Goal: Information Seeking & Learning: Learn about a topic

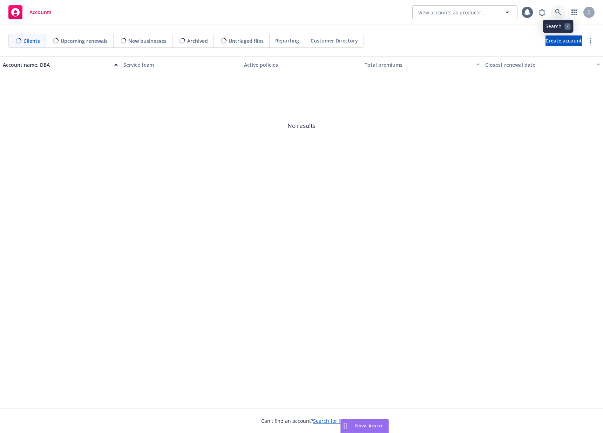
click at [557, 13] on icon at bounding box center [558, 12] width 6 height 6
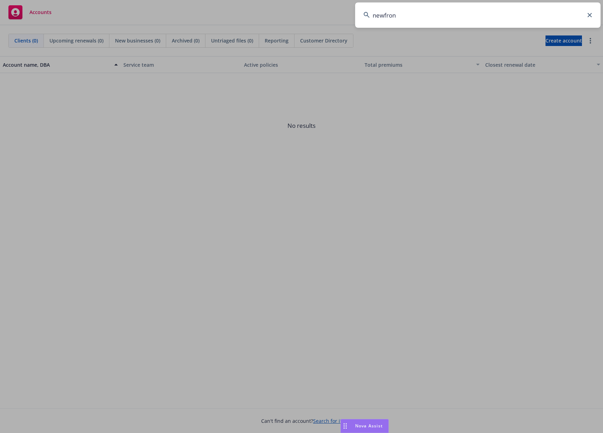
type input "newfront"
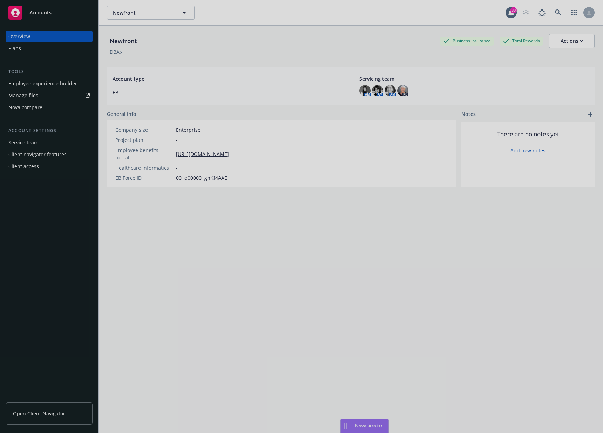
click at [45, 86] on div at bounding box center [301, 216] width 603 height 433
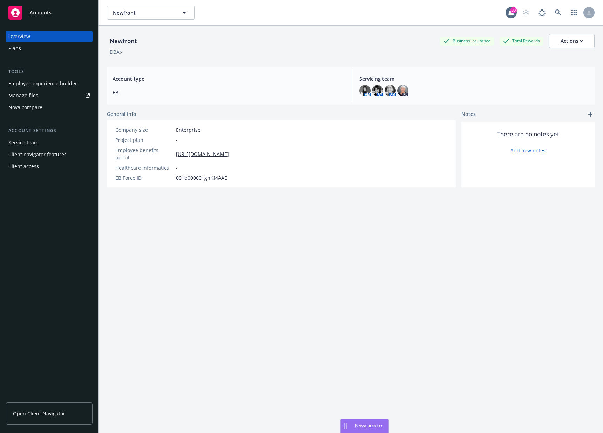
click at [43, 84] on div "Employee experience builder" at bounding box center [42, 83] width 69 height 11
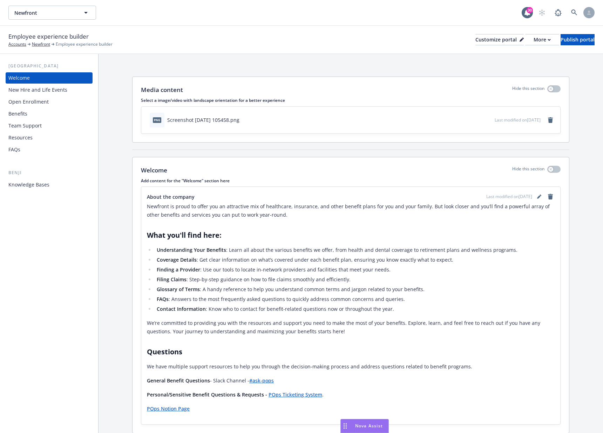
click at [36, 110] on div "Benefits" at bounding box center [48, 113] width 81 height 11
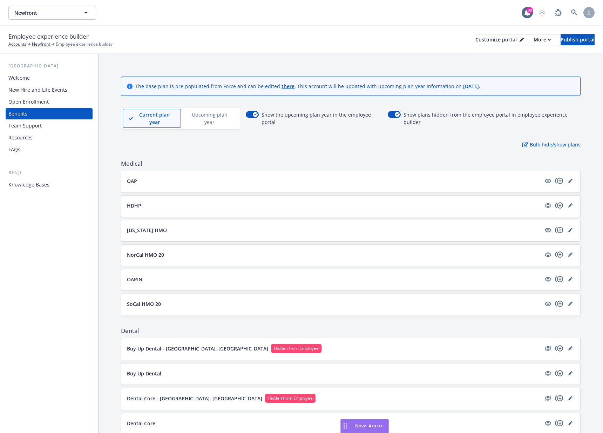
click at [135, 183] on p "OAP" at bounding box center [132, 180] width 10 height 7
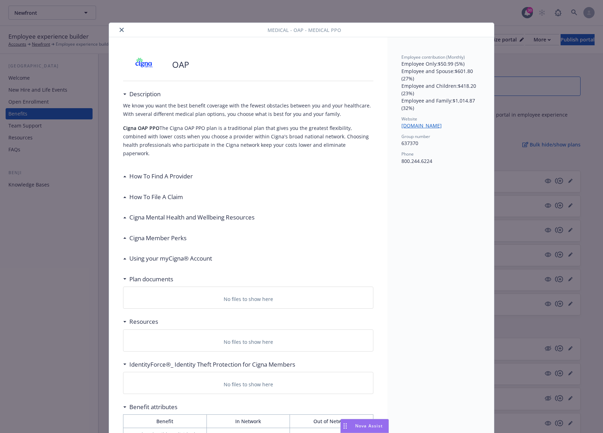
scroll to position [21, 0]
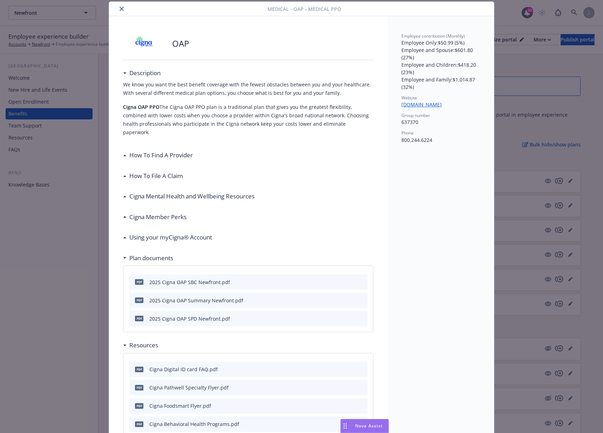
click at [358, 297] on icon "preview file" at bounding box center [361, 299] width 6 height 5
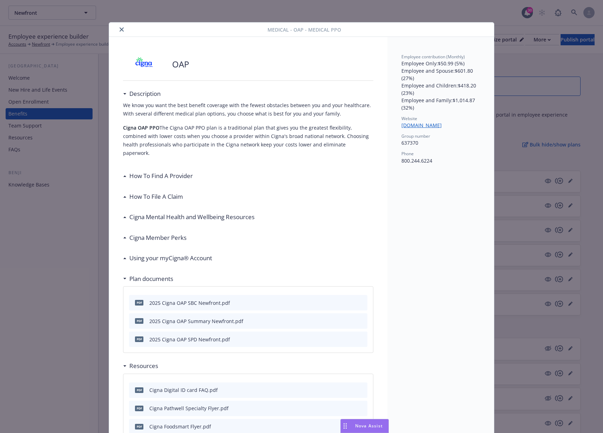
scroll to position [1, 0]
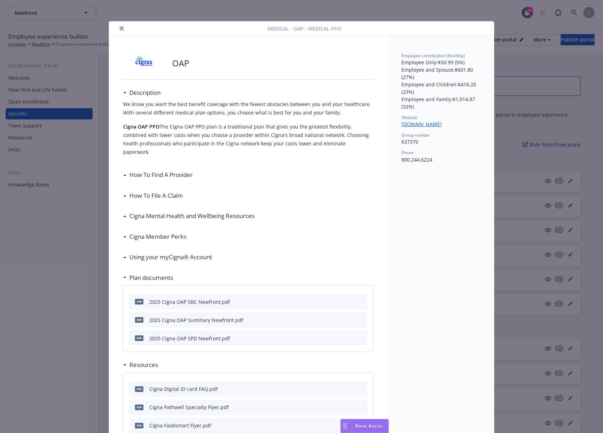
click at [359, 299] on icon "preview file" at bounding box center [361, 301] width 6 height 5
click at [360, 317] on icon "preview file" at bounding box center [361, 319] width 6 height 5
click at [68, 242] on div "Medical - OAP - Medical PPO OAP Description We know you want the best benefit c…" at bounding box center [301, 216] width 603 height 433
click at [120, 27] on icon "close" at bounding box center [122, 28] width 4 height 4
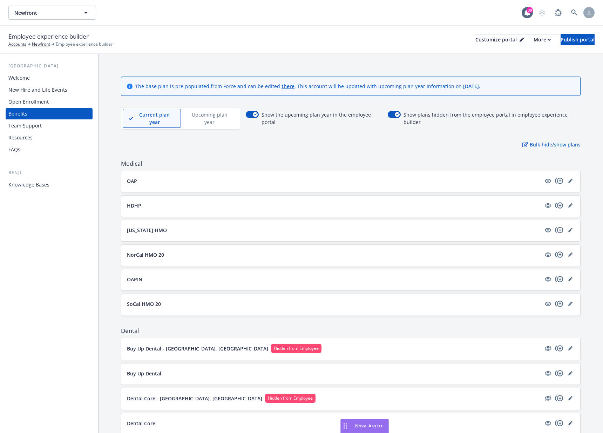
click at [141, 203] on p "HDHP" at bounding box center [134, 205] width 14 height 7
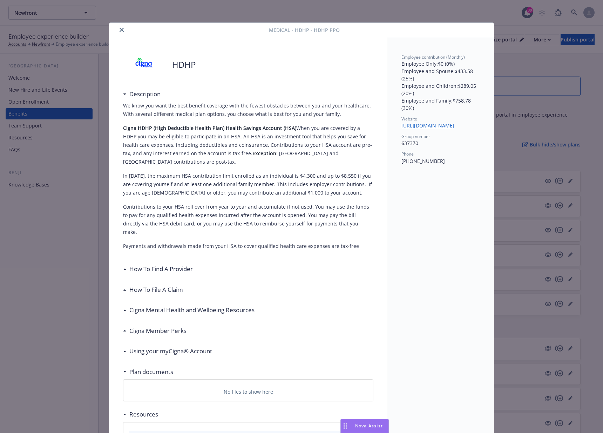
scroll to position [21, 0]
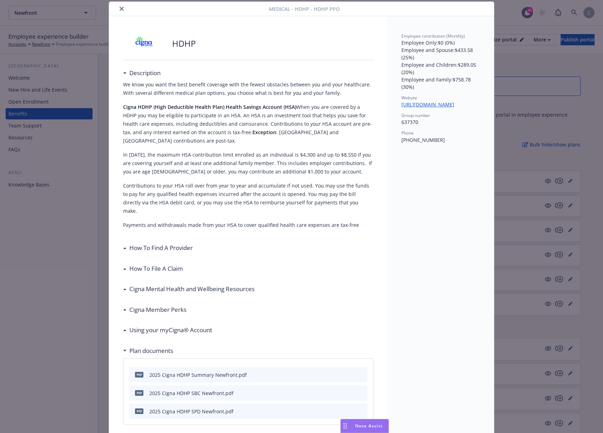
click at [521, 47] on div "Medical - HDHP - HDHP PPO HDHP Description We know you want the best benefit co…" at bounding box center [301, 216] width 603 height 433
click at [121, 8] on icon "close" at bounding box center [122, 9] width 4 height 4
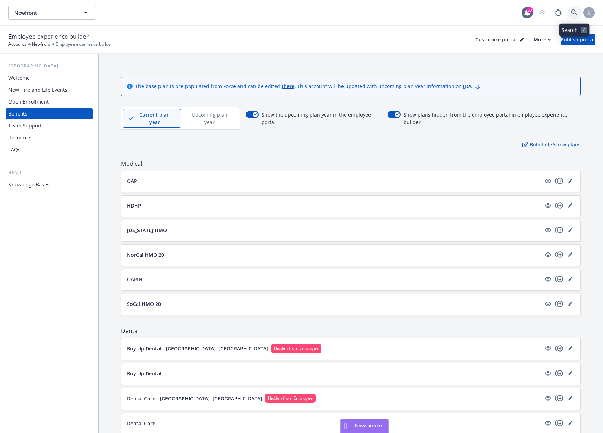
click at [577, 13] on icon at bounding box center [574, 12] width 6 height 6
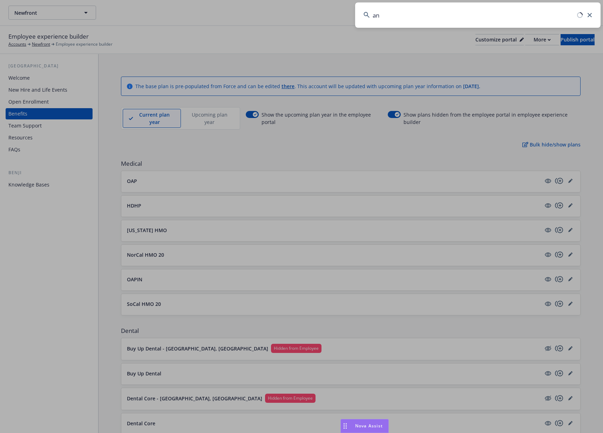
type input "a"
type input "medallia"
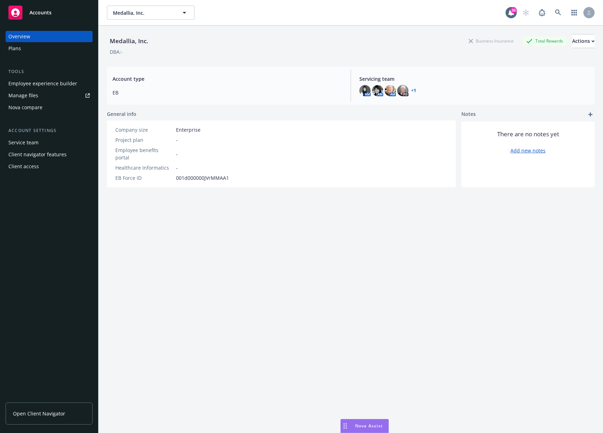
click at [68, 76] on div "Tools Employee experience builder Manage files Nova compare" at bounding box center [49, 90] width 87 height 45
click at [68, 78] on div "Employee experience builder" at bounding box center [42, 83] width 69 height 11
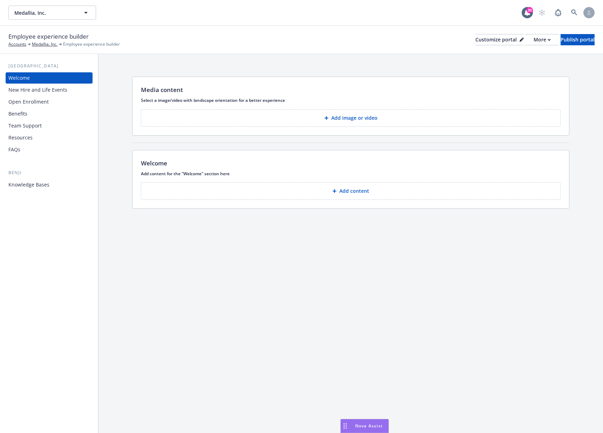
click at [51, 189] on div "Knowledge Bases" at bounding box center [48, 184] width 81 height 11
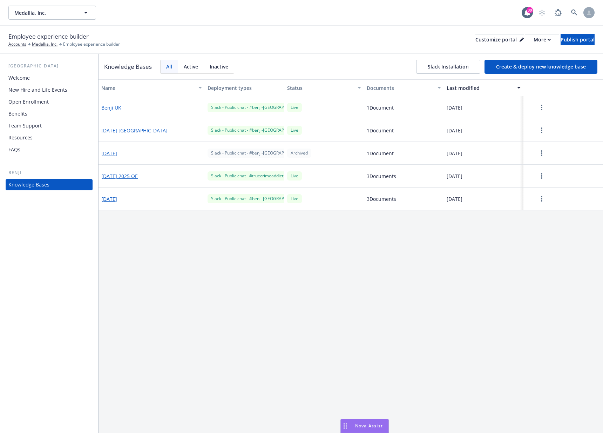
click at [30, 89] on div "New Hire and Life Events" at bounding box center [37, 89] width 59 height 11
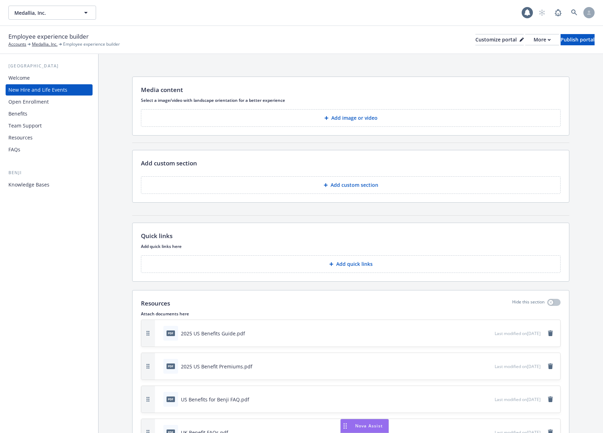
scroll to position [100, 0]
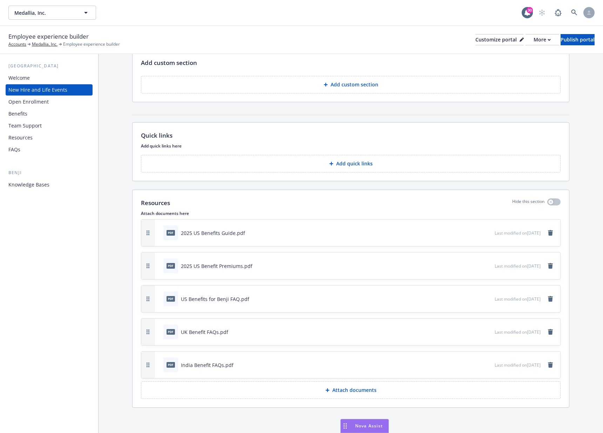
click at [36, 115] on div "Benefits" at bounding box center [48, 113] width 81 height 11
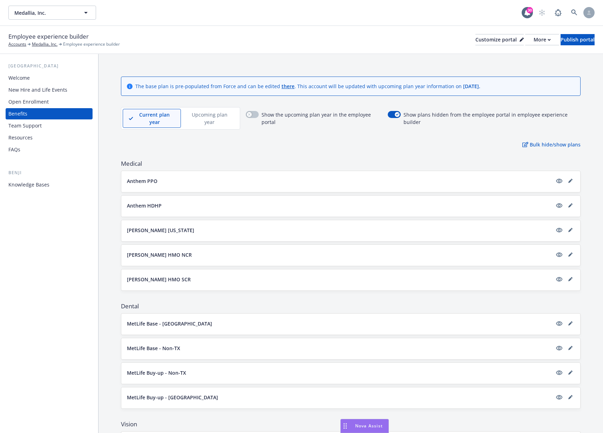
click at [145, 181] on p "Anthem PPO" at bounding box center [142, 180] width 31 height 7
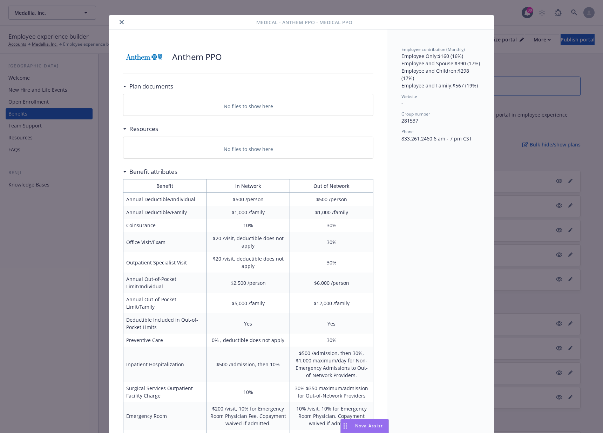
scroll to position [12, 0]
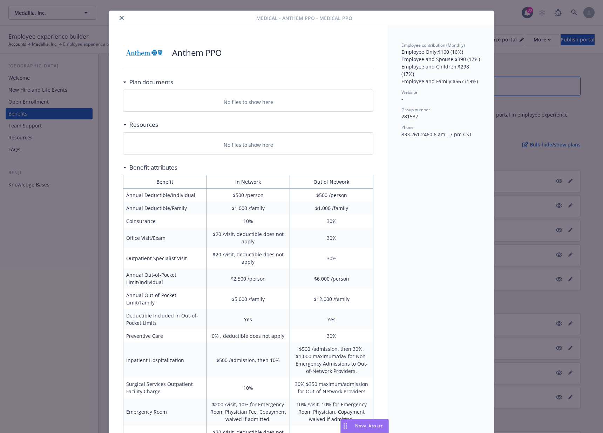
click at [120, 16] on icon "close" at bounding box center [122, 18] width 4 height 4
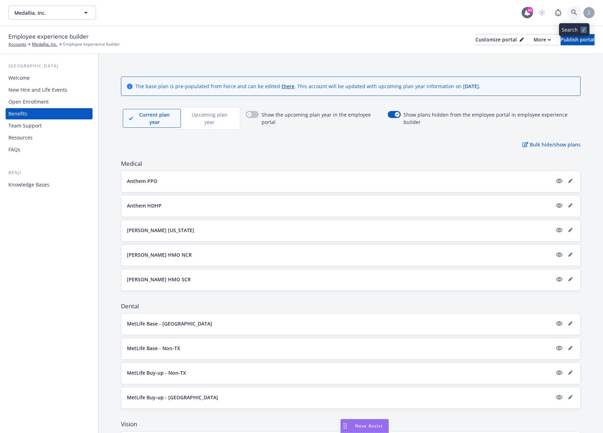
click at [575, 16] on link at bounding box center [575, 13] width 14 height 14
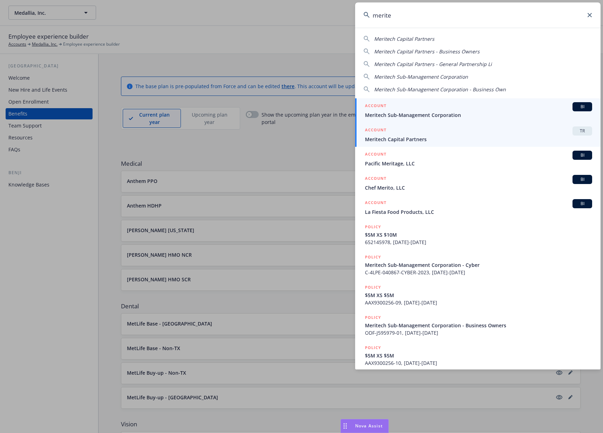
type input "merite"
click at [506, 140] on span "Meritech Capital Partners" at bounding box center [478, 138] width 227 height 7
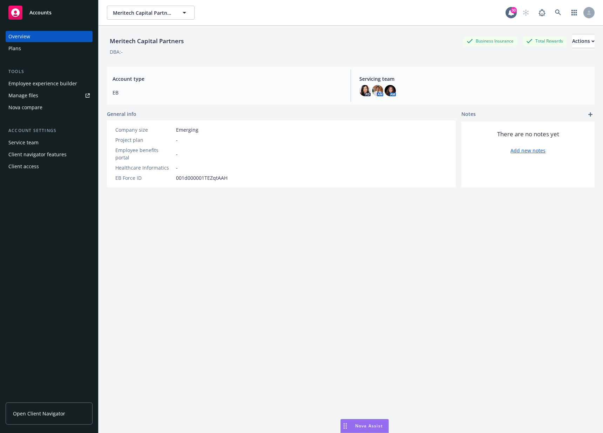
click at [52, 85] on div "Employee experience builder" at bounding box center [42, 83] width 69 height 11
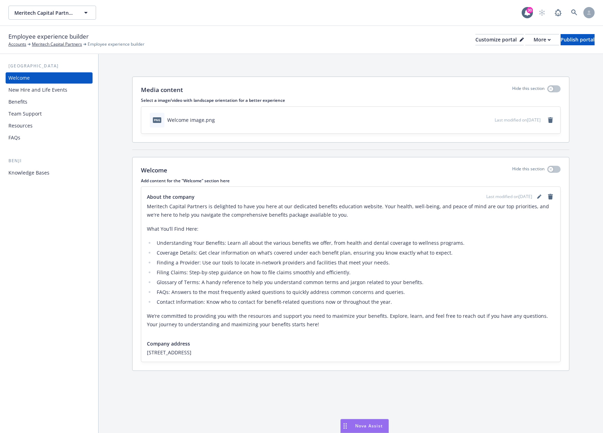
click at [45, 99] on div "Benefits" at bounding box center [48, 101] width 81 height 11
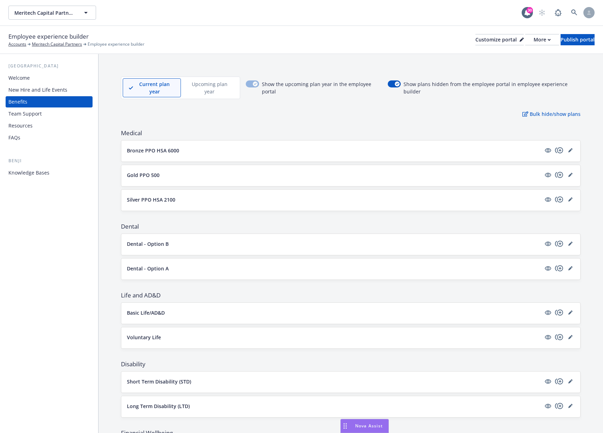
click at [174, 150] on p "Bronze PPO HSA 6000" at bounding box center [153, 150] width 52 height 7
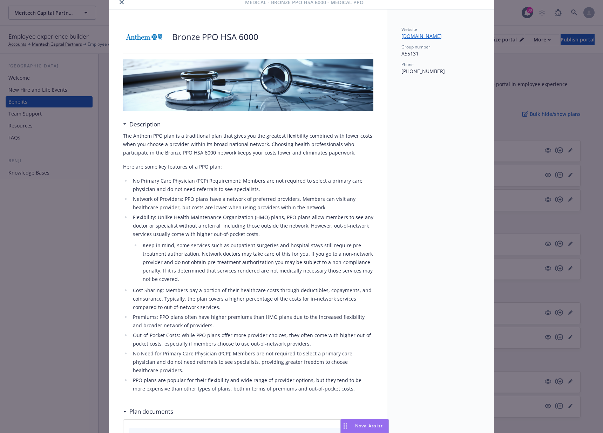
scroll to position [157, 0]
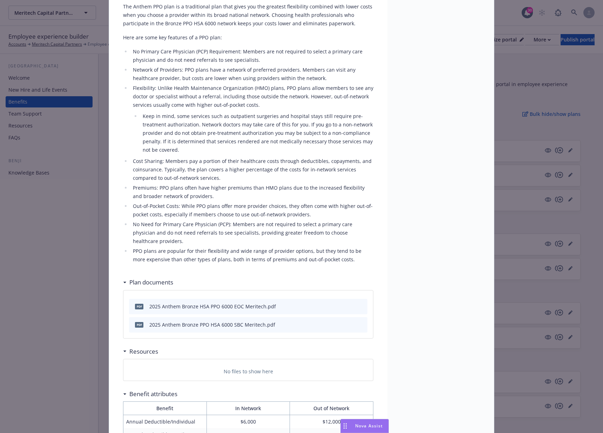
click at [348, 321] on icon "download file" at bounding box center [349, 323] width 5 height 4
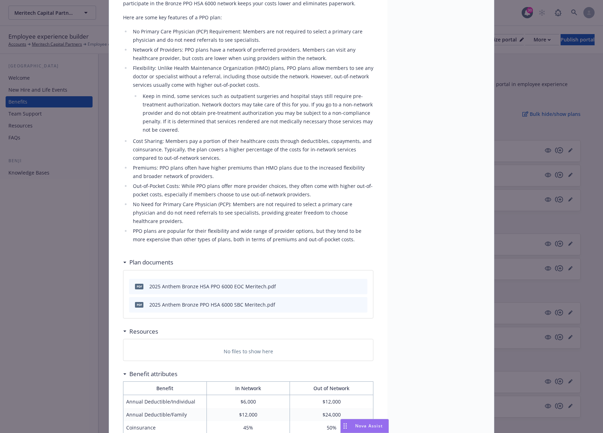
scroll to position [0, 0]
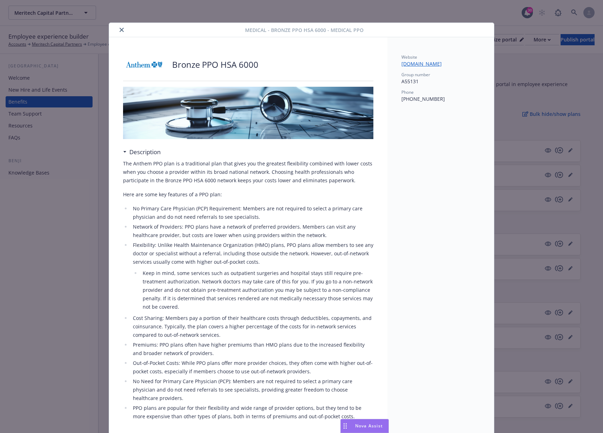
click at [119, 25] on div "Medical - Bronze PPO HSA 6000 - Medical PPO" at bounding box center [301, 30] width 385 height 14
click at [121, 28] on icon "close" at bounding box center [122, 30] width 4 height 4
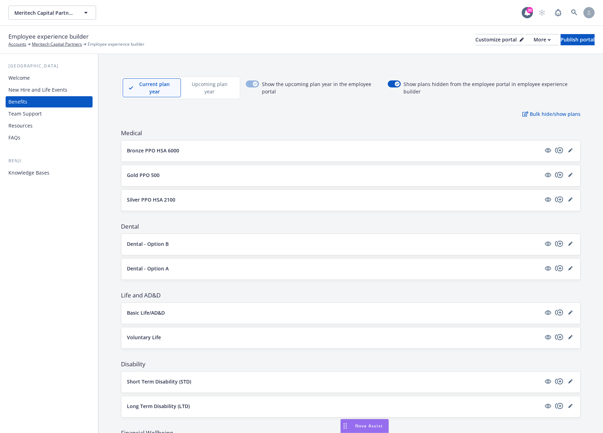
drag, startPoint x: 545, startPoint y: 174, endPoint x: 105, endPoint y: 173, distance: 439.9
click at [105, 173] on div "Current plan year Upcoming plan year Show the upcoming plan year in the employe…" at bounding box center [351, 281] width 505 height 454
click at [143, 175] on p "Gold PPO 500" at bounding box center [143, 174] width 33 height 7
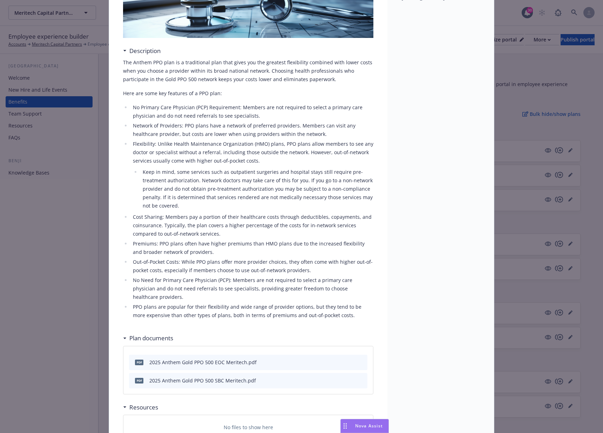
scroll to position [237, 0]
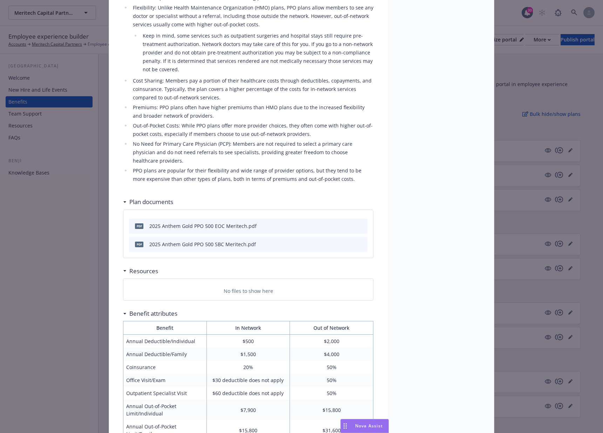
click at [347, 241] on icon "download file" at bounding box center [350, 244] width 6 height 6
click at [229, 122] on li "Out-of-Pocket Costs: While PPO plans offer more provider choices, they often co…" at bounding box center [252, 129] width 243 height 17
click at [228, 219] on div "pdf 2025 Anthem Gold PPO 500 EOC Meritech.pdf" at bounding box center [194, 226] width 125 height 15
